Goal: Task Accomplishment & Management: Complete application form

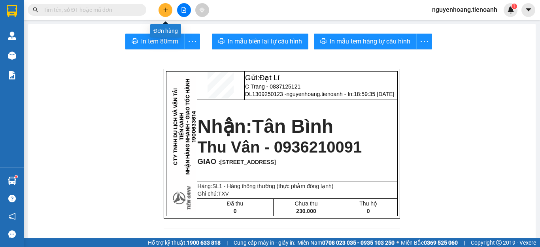
click at [163, 13] on button at bounding box center [166, 10] width 14 height 14
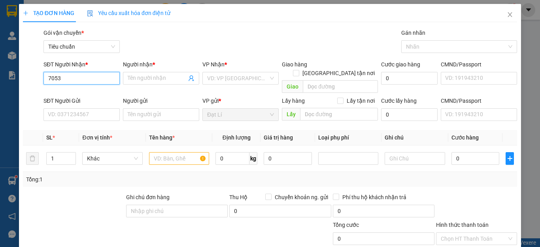
click at [102, 80] on input "7053" at bounding box center [81, 78] width 76 height 13
click at [88, 94] on div "0777077053 - Hạnh" at bounding box center [81, 94] width 66 height 9
type input "0777077053"
type input "Hạnh"
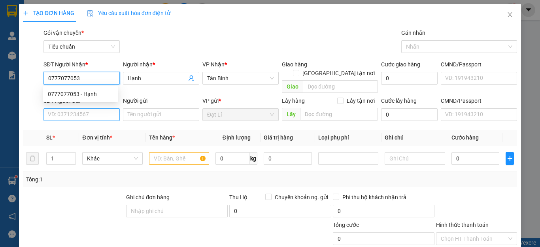
type input "0777077053"
type input "70.000"
click at [87, 108] on input "SĐT Người Gửi" at bounding box center [81, 114] width 76 height 13
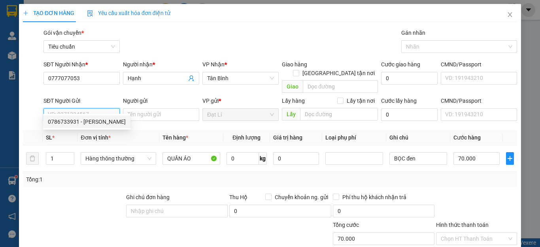
click at [86, 122] on div "0786733931 - [PERSON_NAME]" at bounding box center [87, 121] width 78 height 9
type input "0786733931"
type input "[PERSON_NAME]"
click at [74, 180] on div "Transit Pickup Surcharge Ids Transit Deliver Surcharge Ids Transit Deliver Surc…" at bounding box center [270, 183] width 494 height 310
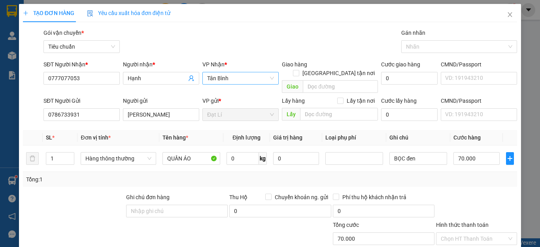
click at [237, 79] on span "Tân Bình" at bounding box center [240, 78] width 67 height 12
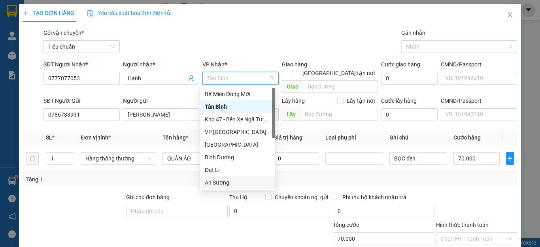
click at [222, 181] on div "An Sương" at bounding box center [238, 182] width 66 height 9
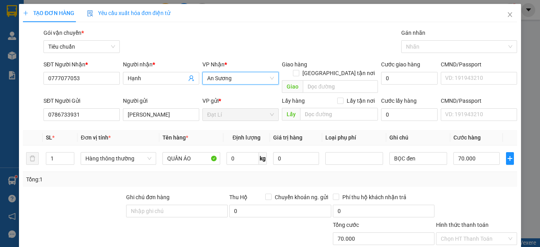
click at [104, 176] on div "Tổng: 1" at bounding box center [270, 179] width 494 height 15
click at [117, 151] on div "Hàng thông thường" at bounding box center [118, 159] width 75 height 16
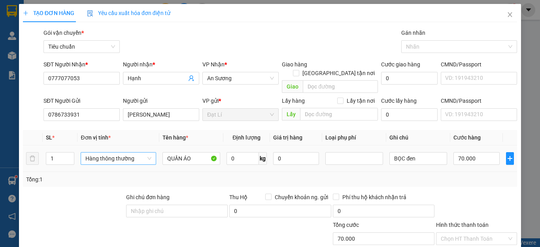
click at [113, 153] on span "Hàng thông thường" at bounding box center [118, 159] width 66 height 12
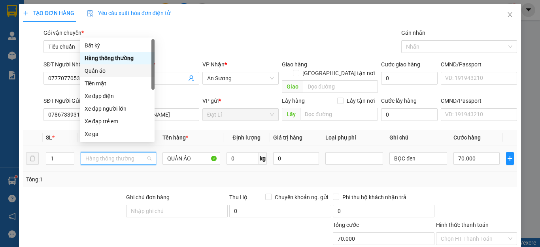
click at [100, 72] on div "Quần áo" at bounding box center [117, 70] width 65 height 9
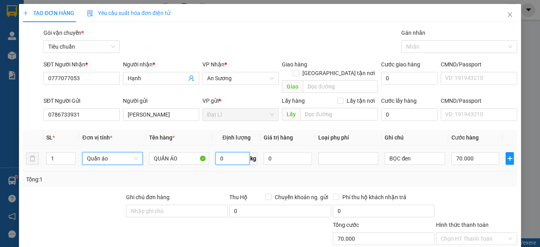
click at [225, 152] on input "0" at bounding box center [233, 158] width 34 height 13
type input "1"
type input "0"
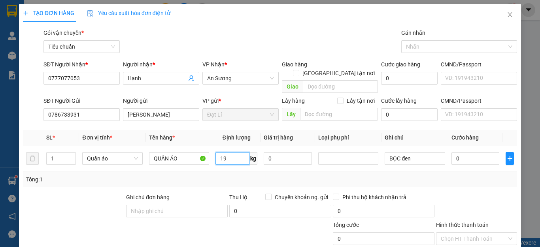
type input "19"
click at [396, 175] on div "Tổng: 1" at bounding box center [270, 179] width 488 height 9
type input "55.000"
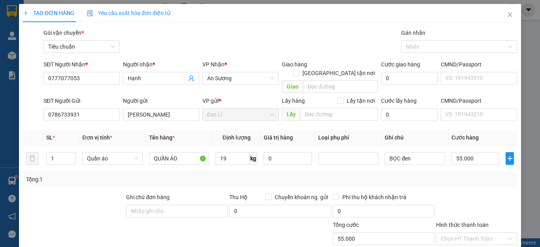
click at [440, 175] on div "Tổng: 1" at bounding box center [270, 179] width 488 height 9
click at [468, 155] on input "55.000" at bounding box center [476, 158] width 48 height 13
type input "6"
type input "60"
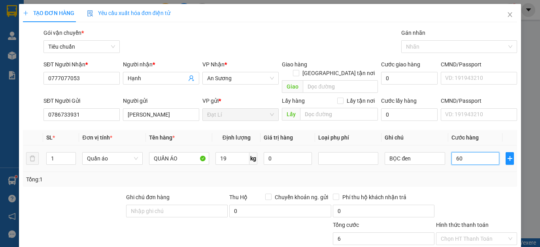
type input "60"
type input "60.000"
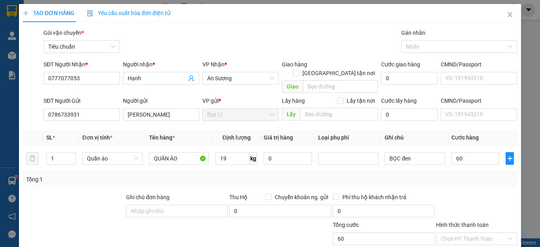
type input "60.000"
click at [478, 175] on div "Tổng: 1" at bounding box center [270, 179] width 494 height 15
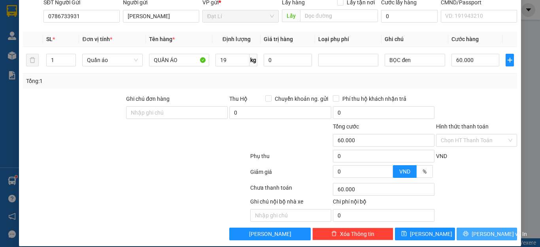
click at [486, 230] on span "[PERSON_NAME] và In" at bounding box center [499, 234] width 55 height 9
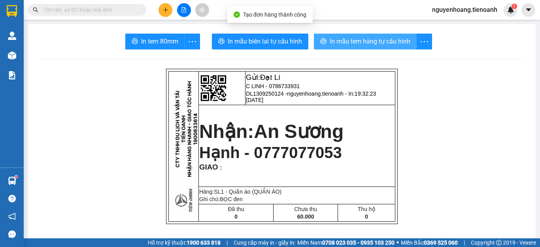
click at [385, 41] on span "In mẫu tem hàng tự cấu hình" at bounding box center [370, 41] width 81 height 10
